Goal: Use online tool/utility: Utilize a website feature to perform a specific function

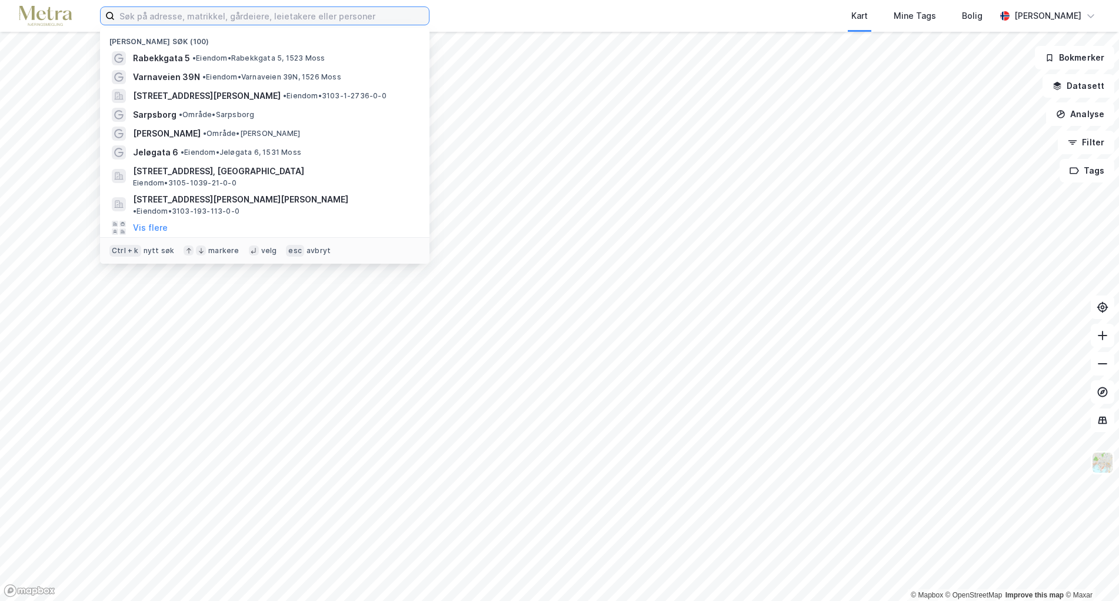
click at [236, 16] on input at bounding box center [272, 16] width 314 height 18
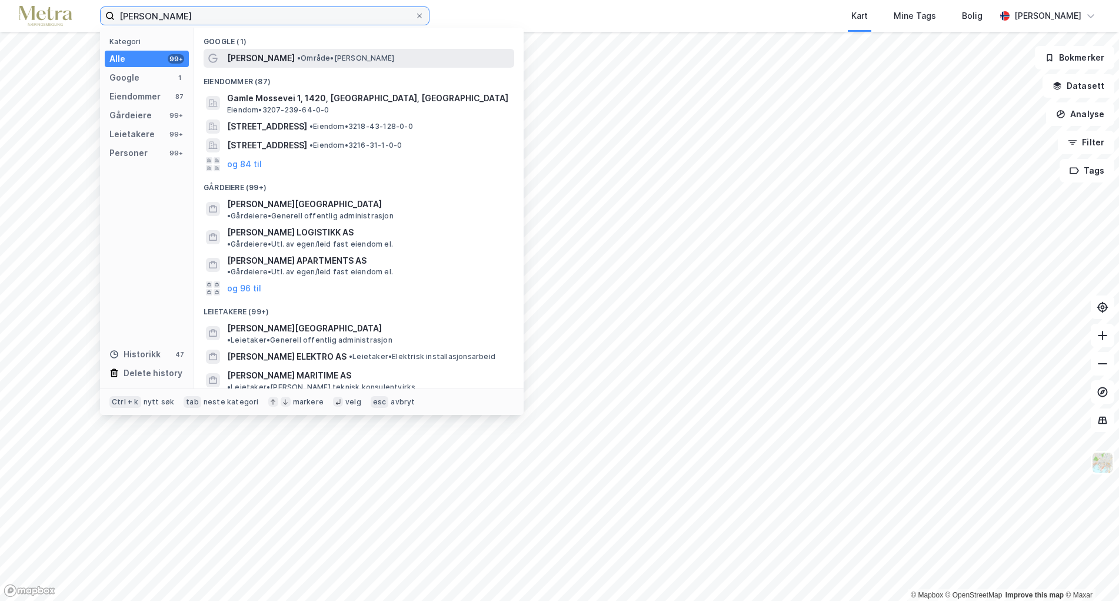
type input "[PERSON_NAME]"
click at [262, 52] on div "[PERSON_NAME] • Område • [PERSON_NAME]" at bounding box center [369, 58] width 285 height 14
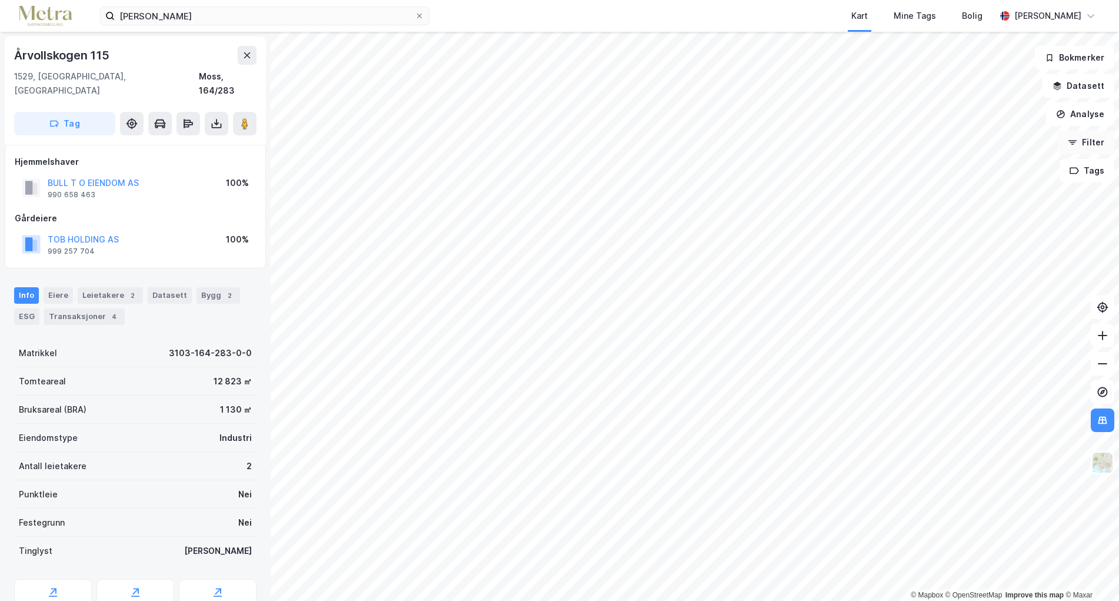
click at [1095, 141] on button "Filter" at bounding box center [1086, 143] width 56 height 24
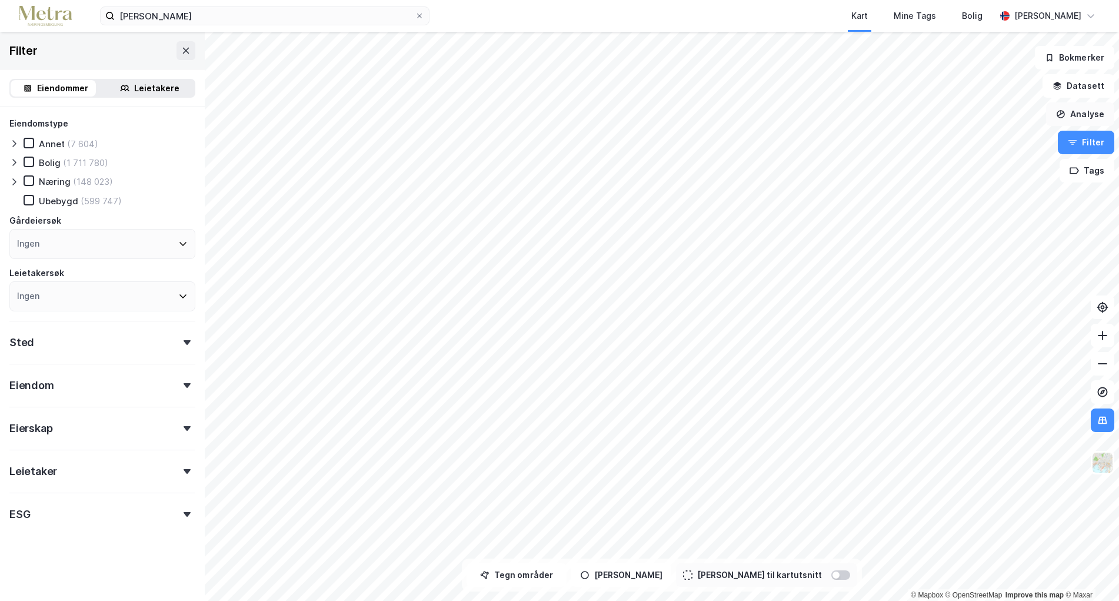
click at [1087, 115] on button "Analyse" at bounding box center [1080, 114] width 68 height 24
click at [964, 118] on div "Mål avstand" at bounding box center [977, 115] width 102 height 10
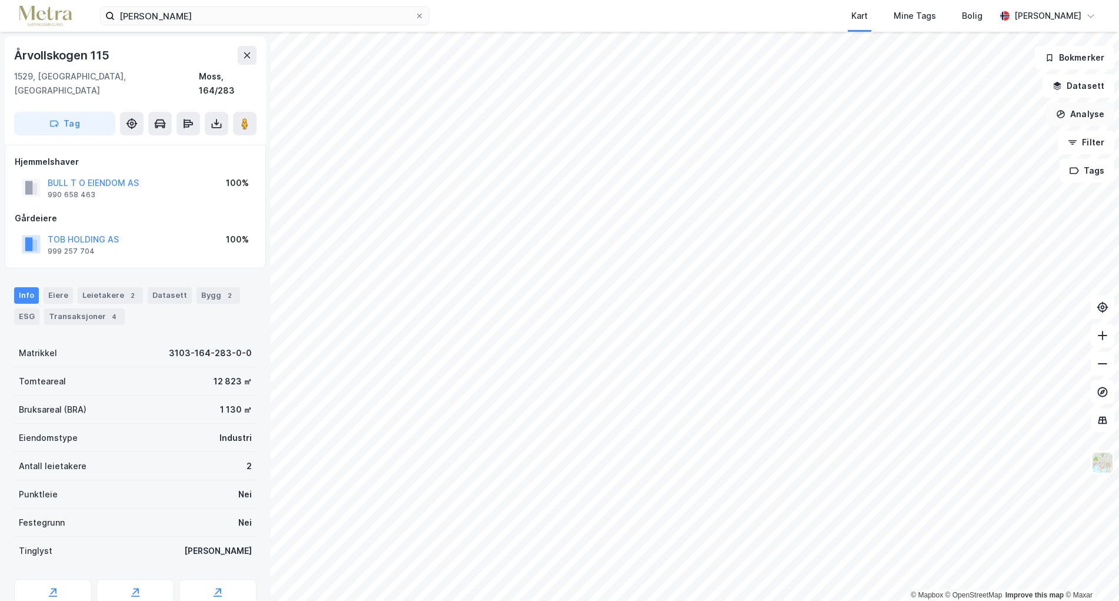
click at [1086, 114] on button "Analyse" at bounding box center [1080, 114] width 68 height 24
click at [956, 112] on div "Mål avstand" at bounding box center [977, 115] width 102 height 10
